Goal: Communication & Community: Answer question/provide support

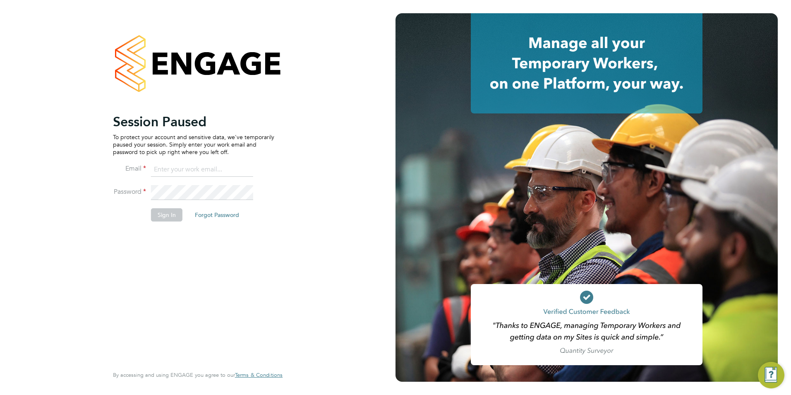
type input "chloe@18rec.com"
click at [170, 215] on button "Sign In" at bounding box center [166, 214] width 31 height 13
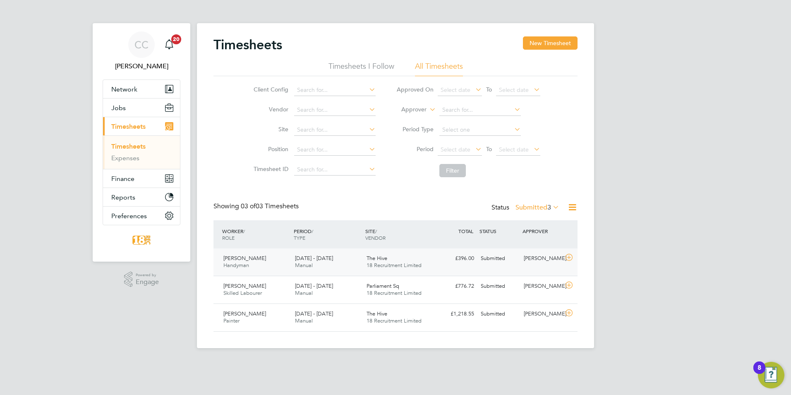
click at [448, 261] on div "£396.00 Submitted" at bounding box center [455, 258] width 43 height 14
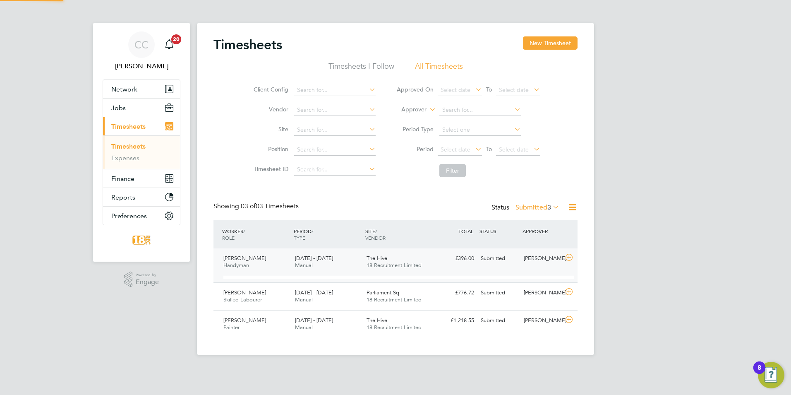
scroll to position [14, 81]
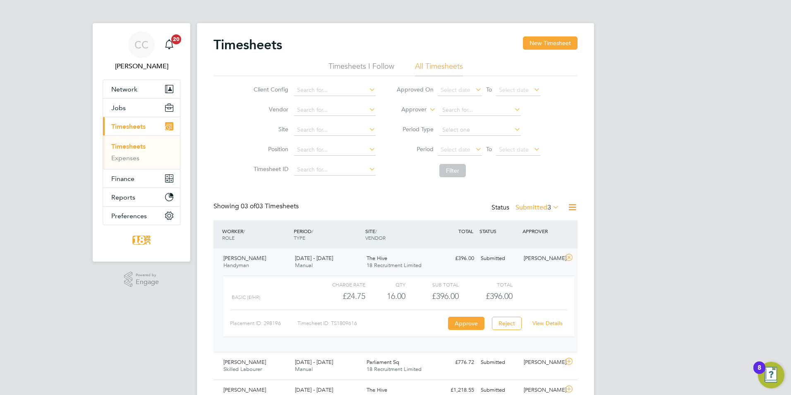
click at [609, 192] on div "CC Chloe Crayden Notifications 20 Applications: Network Team Members Businesses…" at bounding box center [395, 218] width 791 height 437
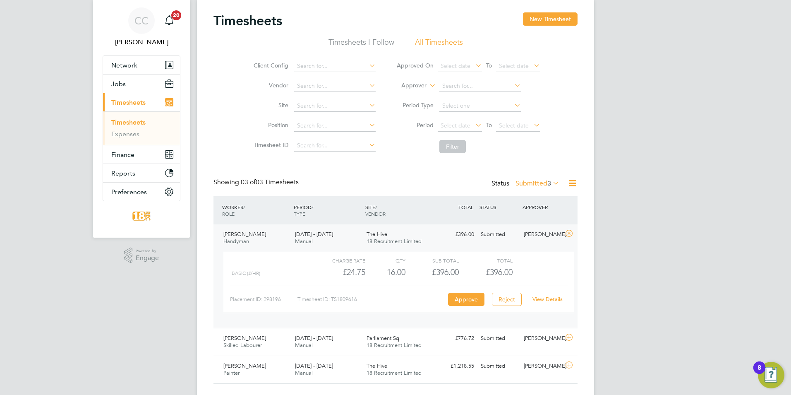
scroll to position [43, 0]
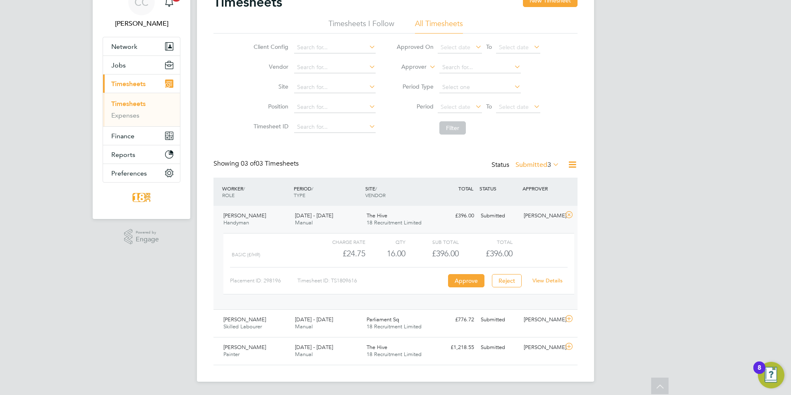
click at [546, 275] on div "View Details" at bounding box center [547, 280] width 41 height 13
click at [546, 276] on div "View Details" at bounding box center [547, 280] width 41 height 13
click at [546, 280] on link "View Details" at bounding box center [547, 280] width 30 height 7
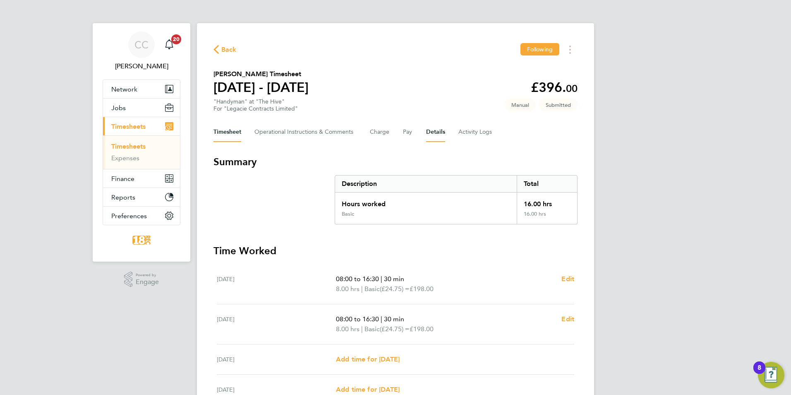
click at [439, 131] on button "Details" at bounding box center [435, 132] width 19 height 20
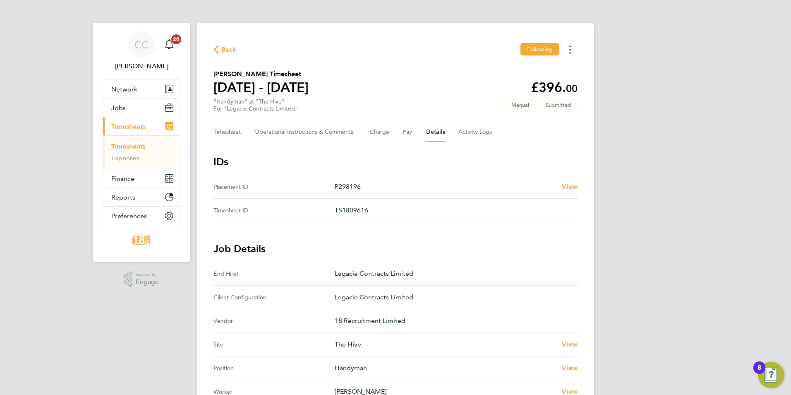
click at [575, 53] on button "Timesheets Menu" at bounding box center [570, 49] width 15 height 13
click at [654, 164] on div "CC [PERSON_NAME] Notifications 20 Applications: Network Team Members Businesses…" at bounding box center [395, 316] width 791 height 633
click at [315, 131] on Comments-tab "Operational Instructions & Comments" at bounding box center [305, 132] width 102 height 20
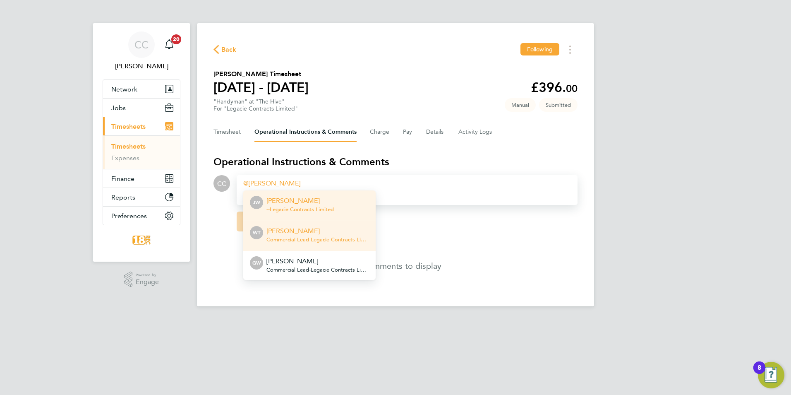
click at [310, 228] on p "[PERSON_NAME]" at bounding box center [317, 231] width 103 height 10
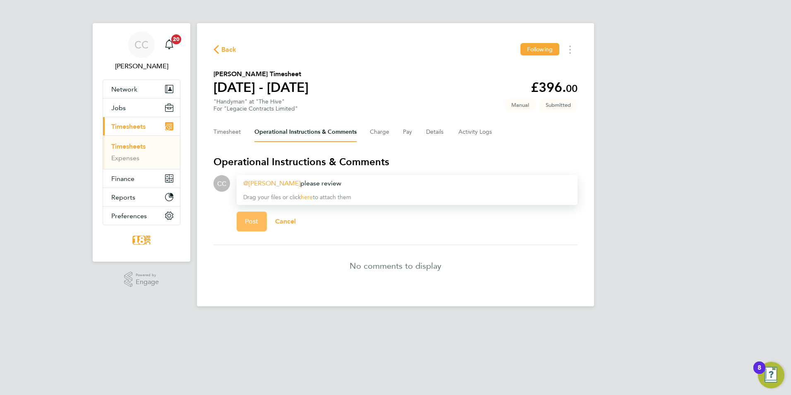
click at [261, 226] on button "Post" at bounding box center [252, 221] width 30 height 20
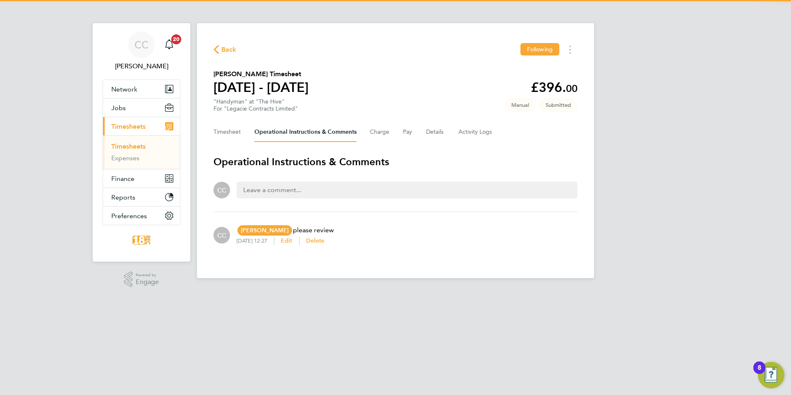
click at [225, 46] on span "Back" at bounding box center [228, 50] width 15 height 10
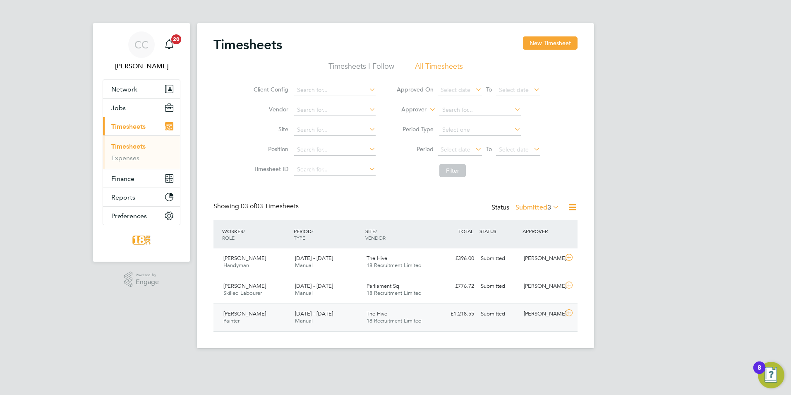
click at [337, 306] on div "Sergiu Midinschi Painter [DATE] - [DATE] [DATE] - [DATE] Manual The Hive 18 Rec…" at bounding box center [395, 317] width 364 height 28
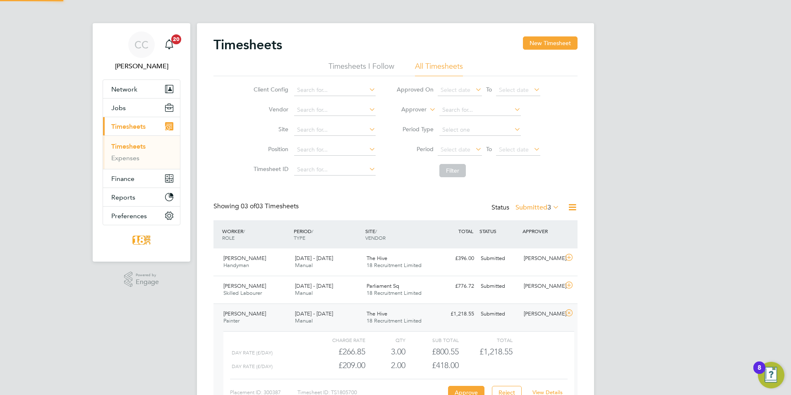
scroll to position [14, 81]
click at [551, 45] on button "New Timesheet" at bounding box center [550, 42] width 55 height 13
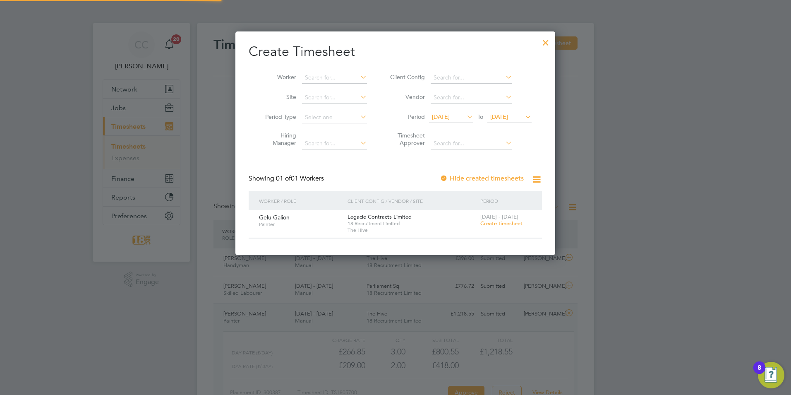
scroll to position [4, 4]
click at [547, 36] on div at bounding box center [545, 40] width 15 height 15
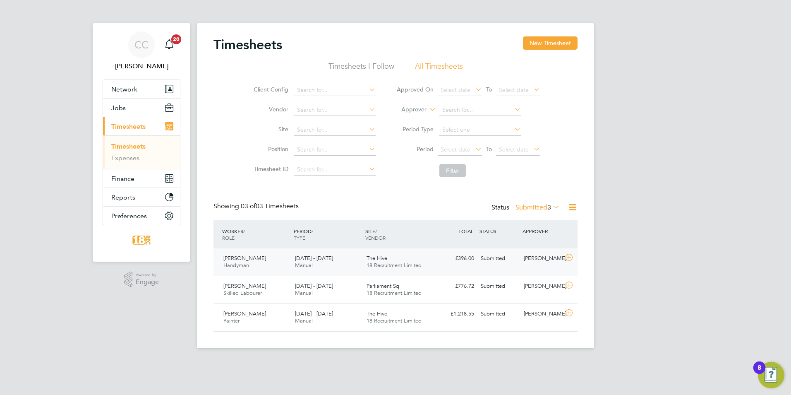
scroll to position [21, 72]
click at [548, 314] on div "[PERSON_NAME]" at bounding box center [541, 314] width 43 height 14
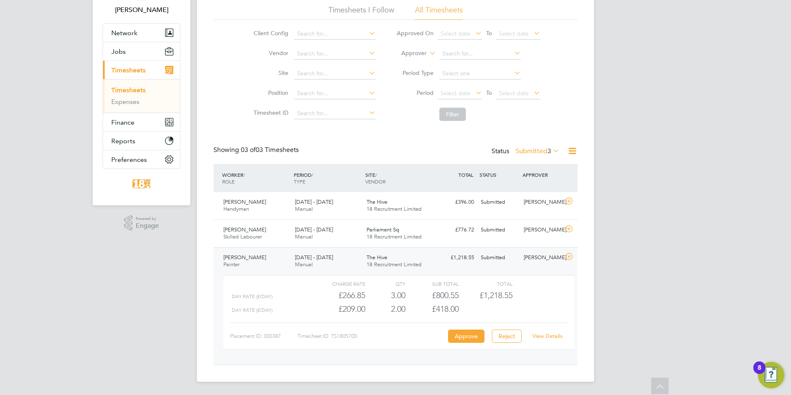
click at [551, 335] on link "View Details" at bounding box center [547, 335] width 30 height 7
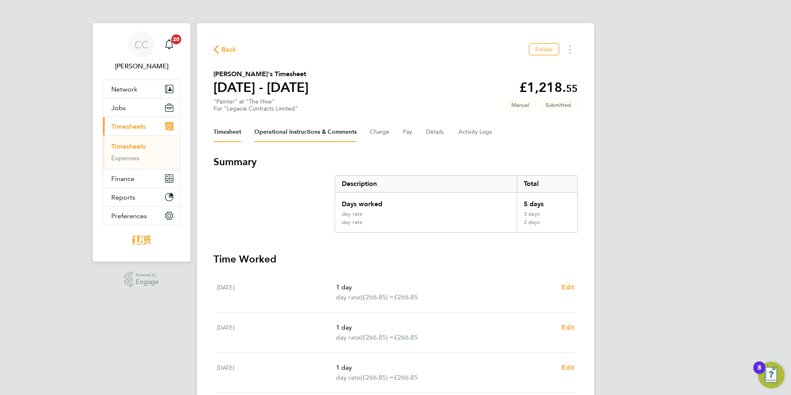
click at [306, 133] on Comments-tab "Operational Instructions & Comments" at bounding box center [305, 132] width 102 height 20
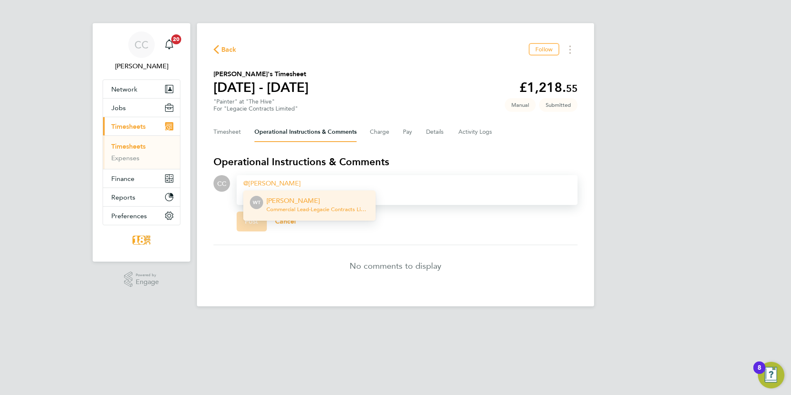
click at [338, 207] on span "Commercial Lead - Legacie Contracts Limited" at bounding box center [317, 209] width 103 height 7
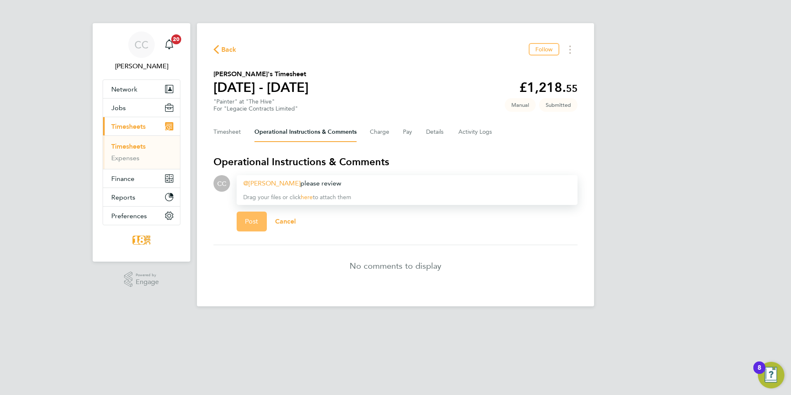
click at [254, 230] on button "Post" at bounding box center [252, 221] width 30 height 20
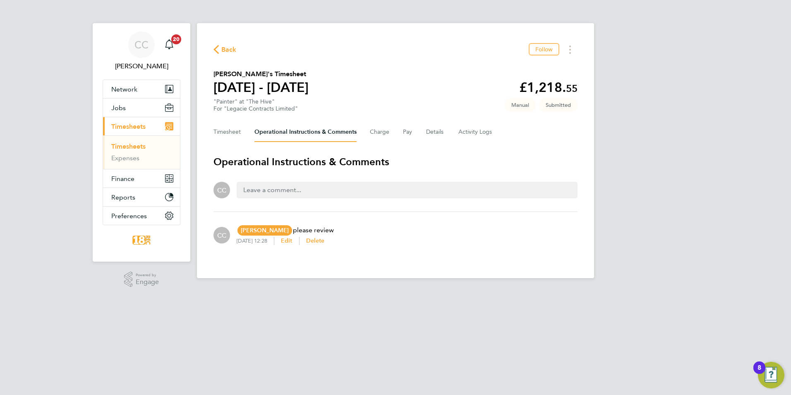
click at [716, 172] on div "CC [PERSON_NAME] Notifications 20 Applications: Network Team Members Businesses…" at bounding box center [395, 145] width 791 height 291
